Goal: Navigation & Orientation: Find specific page/section

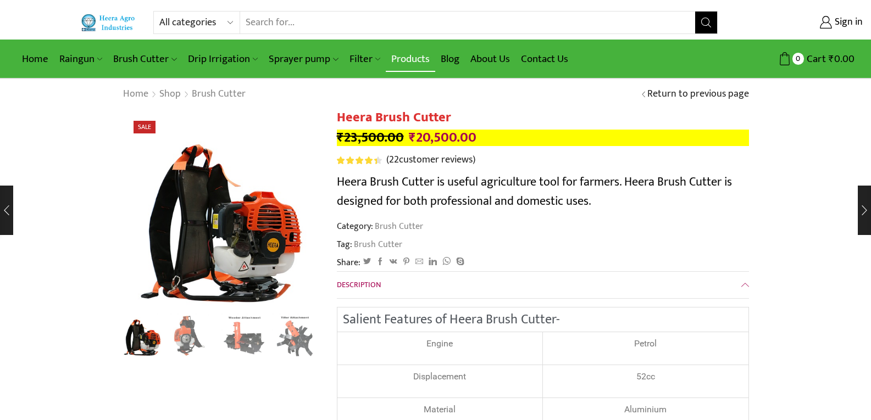
click at [415, 60] on link "Products" at bounding box center [410, 59] width 49 height 26
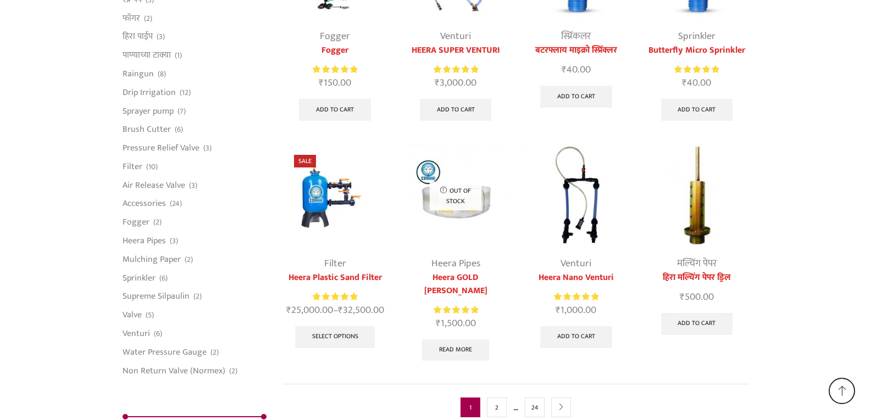
scroll to position [2824, 0]
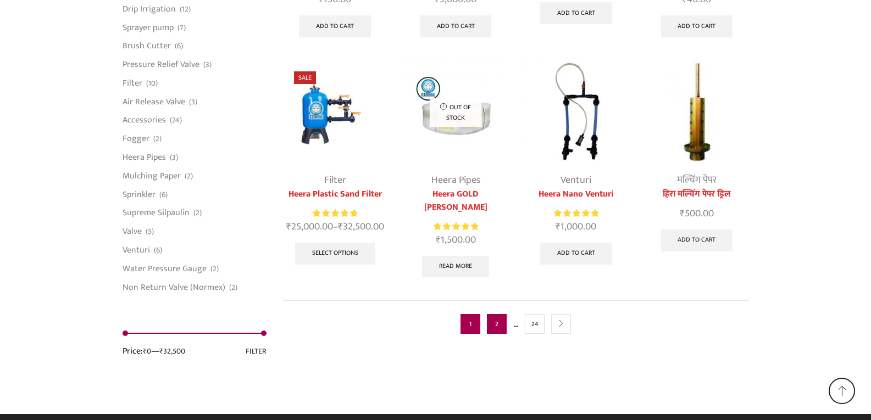
click at [492, 314] on link "2" at bounding box center [497, 324] width 20 height 20
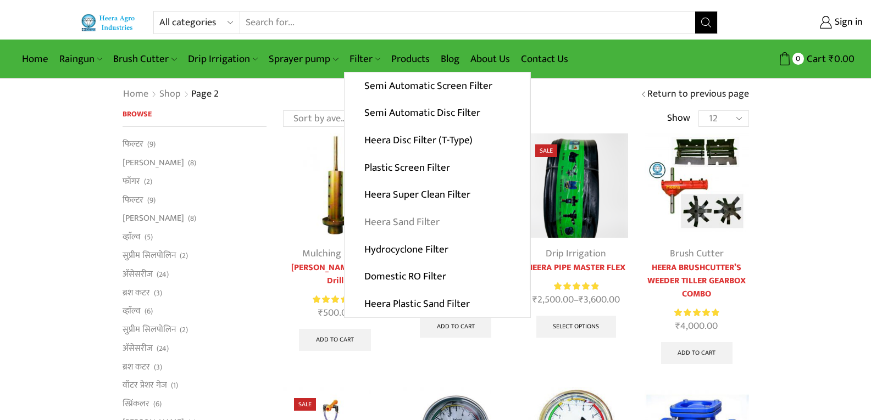
click at [411, 222] on link "Heera Sand Filter" at bounding box center [436, 222] width 185 height 27
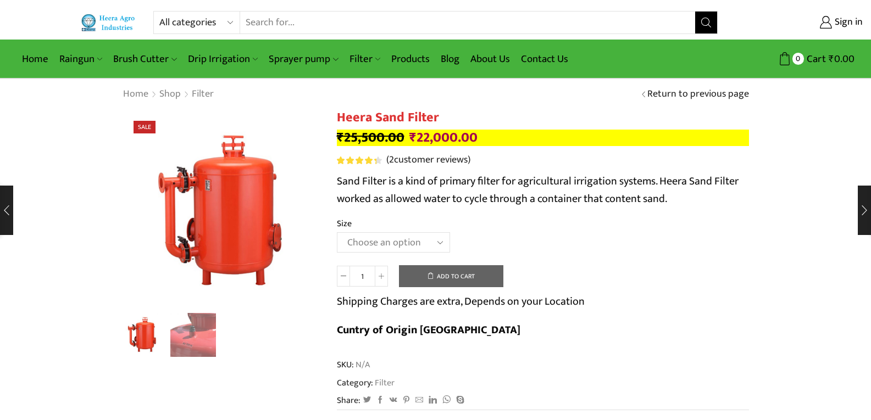
click at [112, 20] on img at bounding box center [109, 23] width 56 height 18
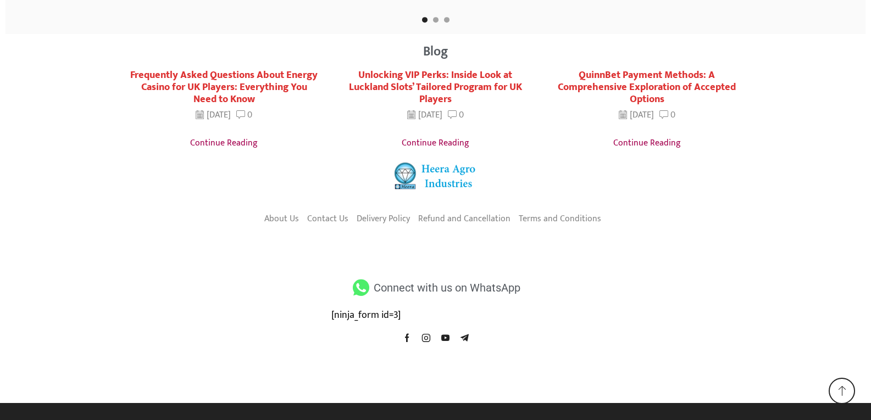
scroll to position [2152, 0]
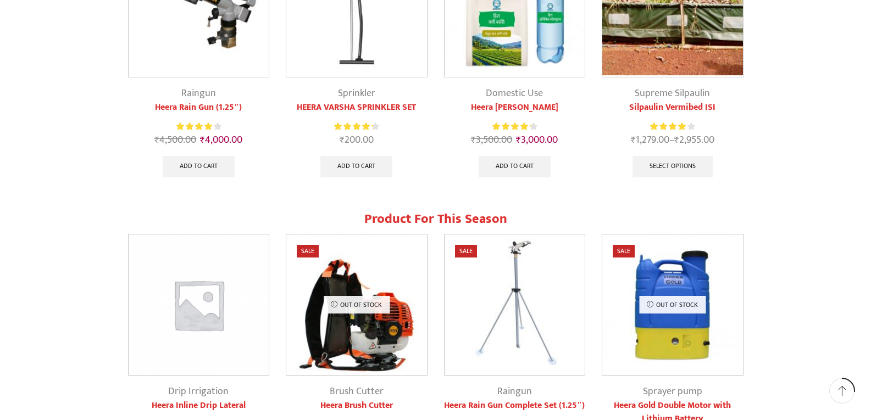
scroll to position [560, 0]
